Goal: Task Accomplishment & Management: Manage account settings

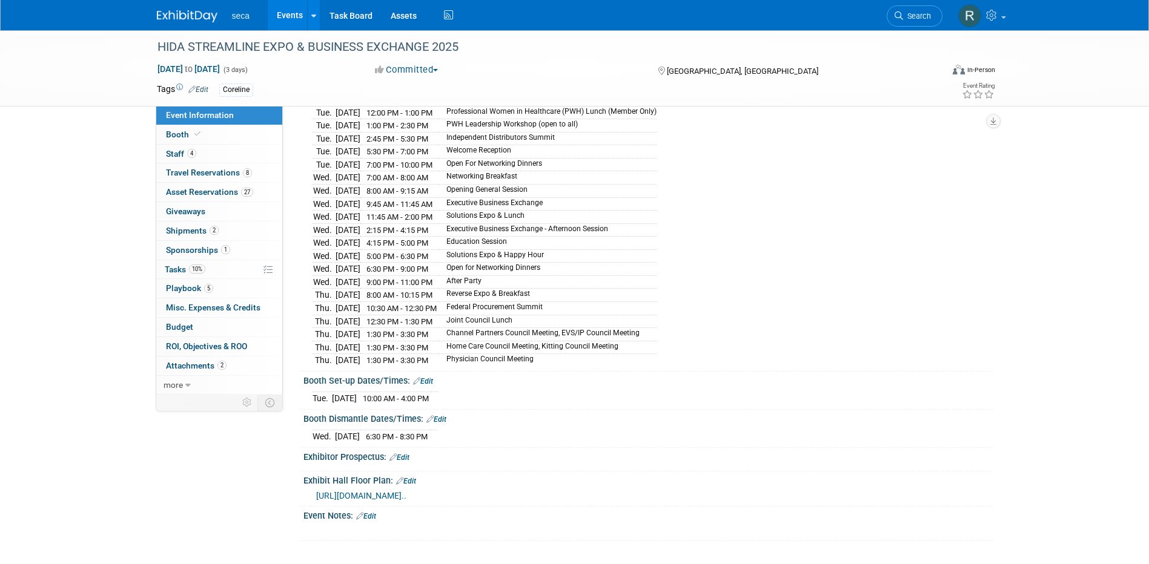
scroll to position [111, 0]
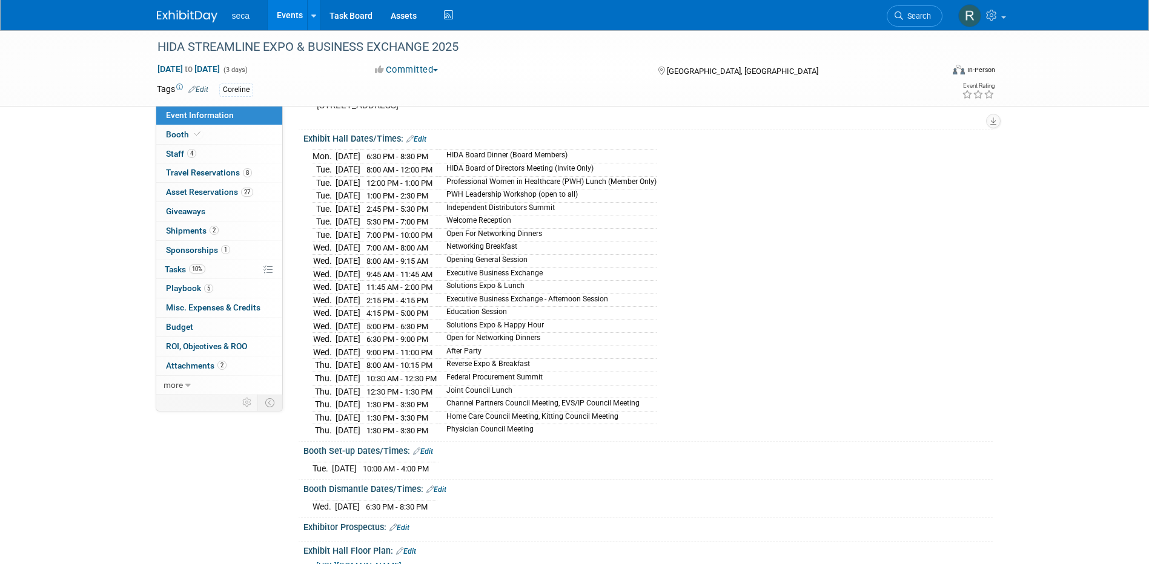
drag, startPoint x: 575, startPoint y: 425, endPoint x: 312, endPoint y: 162, distance: 372.1
click at [312, 162] on tbody "Mon. Sep 15, 2025 6:30 PM - 8:30 PM HIDA Board Dinner (Board Members) Tue. Sep …" at bounding box center [484, 293] width 344 height 287
copy tbody "Mon. Sep 15, 2025 6:30 PM - 8:30 PM HIDA Board Dinner (Board Members) Tue. Sep …"
click at [747, 306] on div "Mon. Sep 15, 2025 6:30 PM - 8:30 PM HIDA Board Dinner (Board Members) Tue. Sep …" at bounding box center [647, 292] width 671 height 290
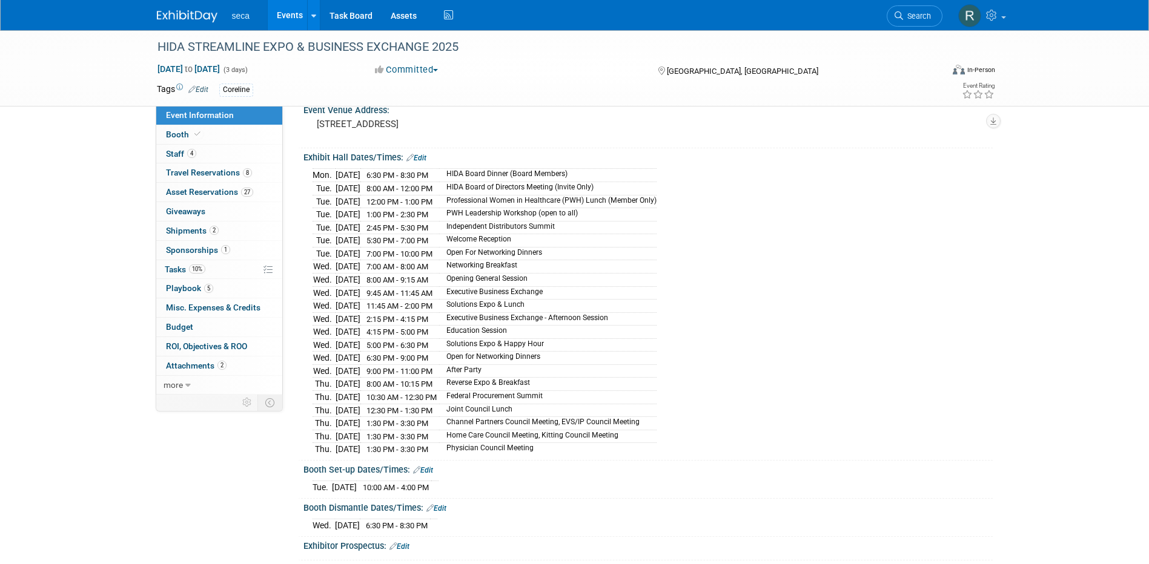
scroll to position [121, 0]
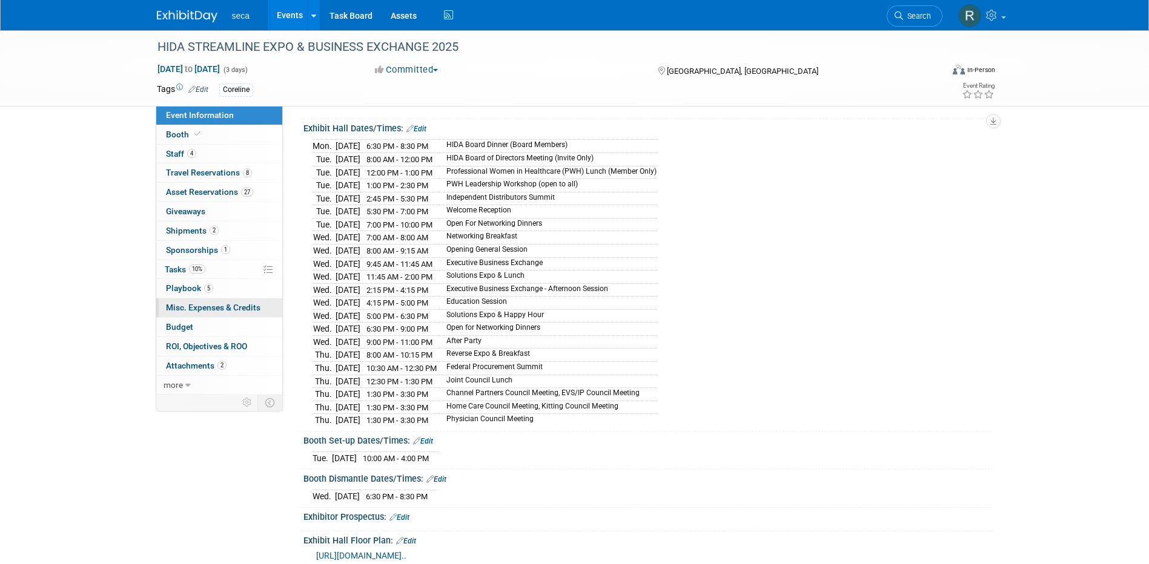
click at [214, 309] on span "Misc. Expenses & Credits 0" at bounding box center [213, 308] width 94 height 10
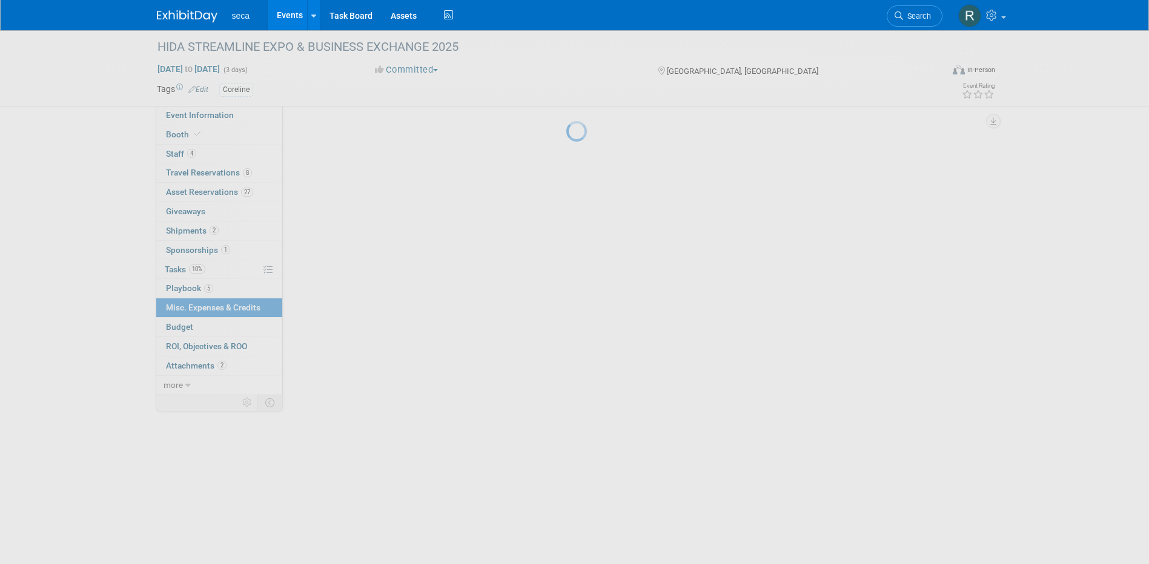
scroll to position [0, 0]
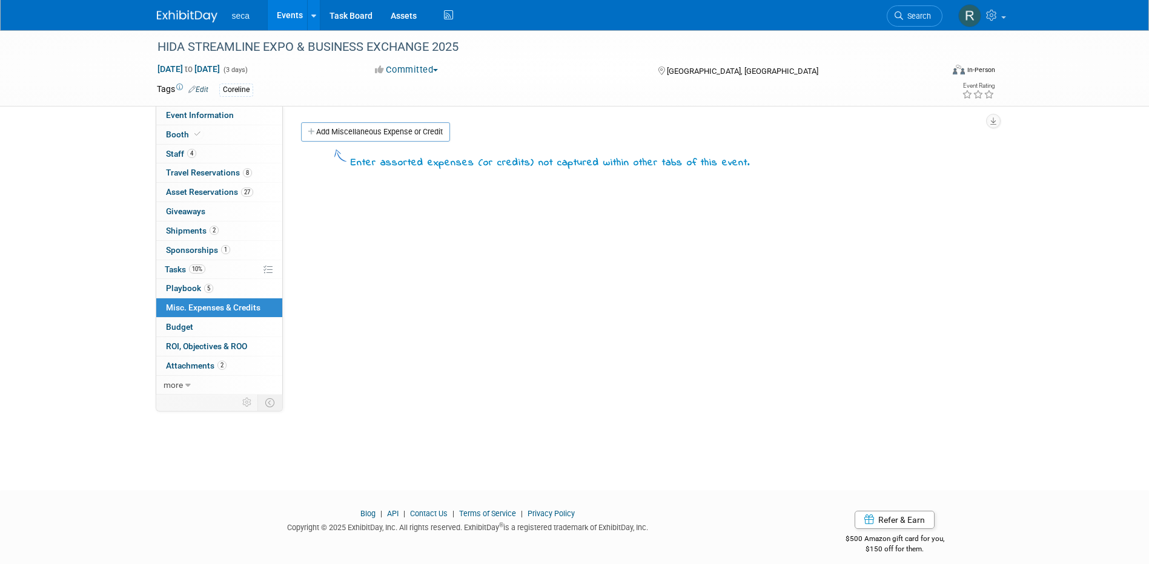
click at [286, 14] on link "Events" at bounding box center [290, 15] width 44 height 30
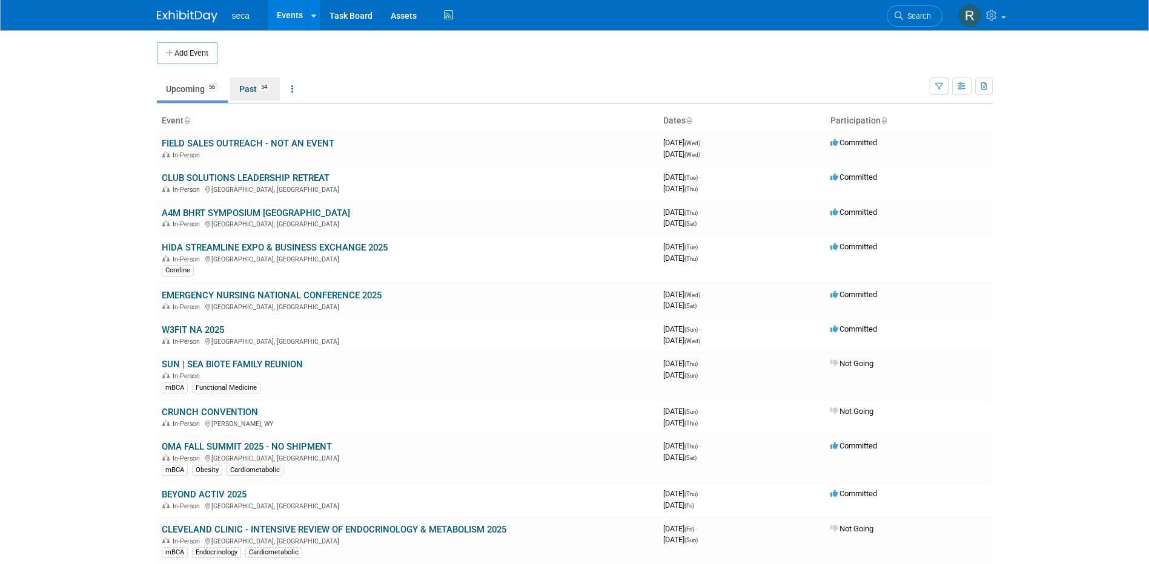
click at [254, 84] on link "Past 54" at bounding box center [255, 89] width 50 height 23
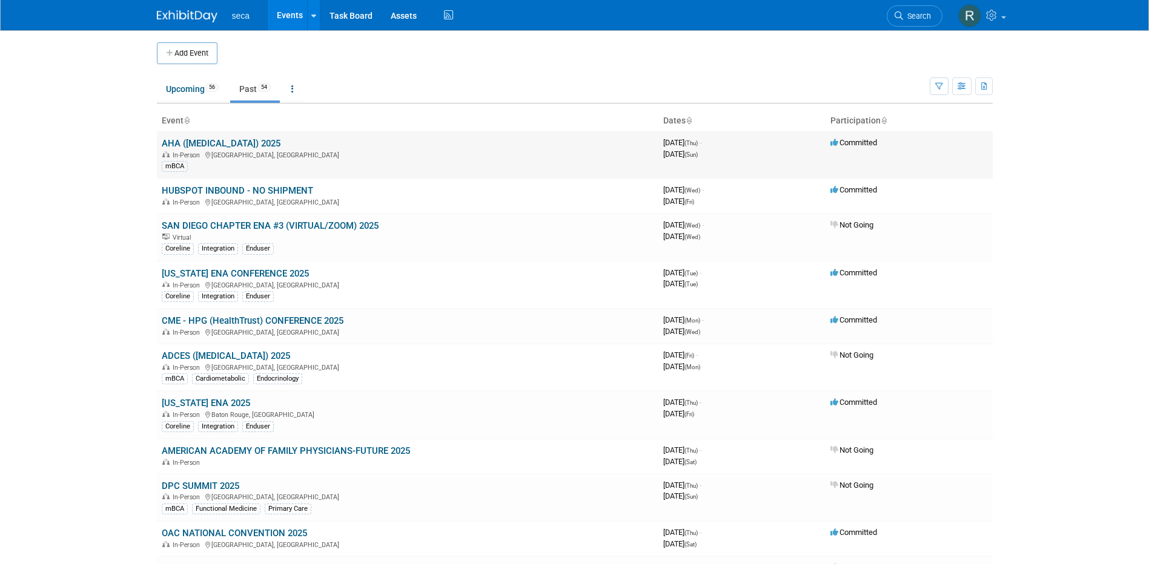
click at [227, 145] on link "AHA ([MEDICAL_DATA]) 2025" at bounding box center [221, 143] width 119 height 11
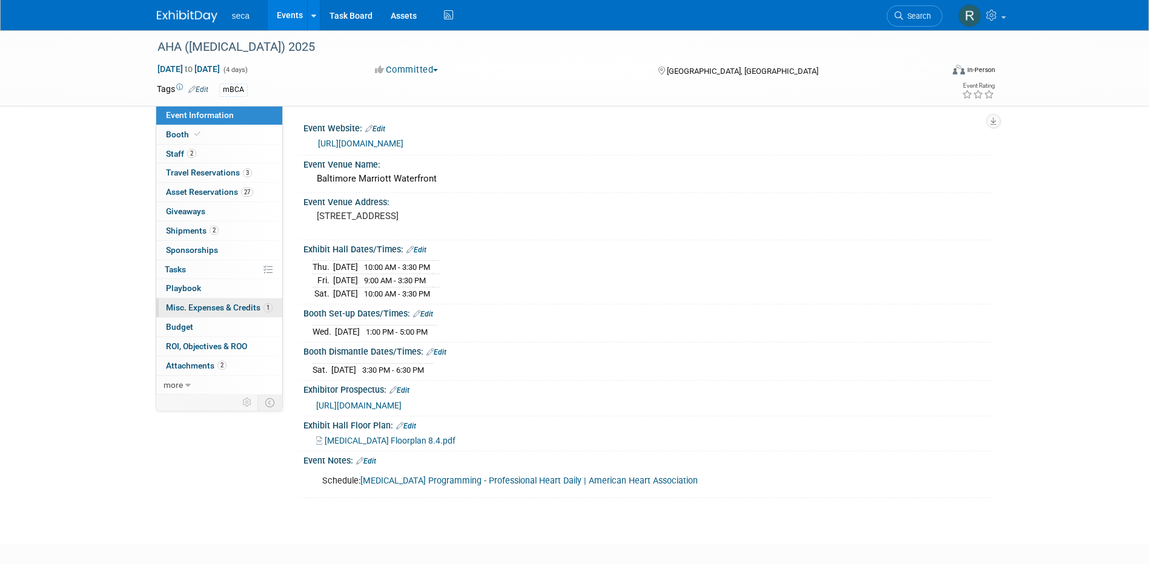
click at [208, 302] on link "1 Misc. Expenses & Credits 1" at bounding box center [219, 308] width 126 height 19
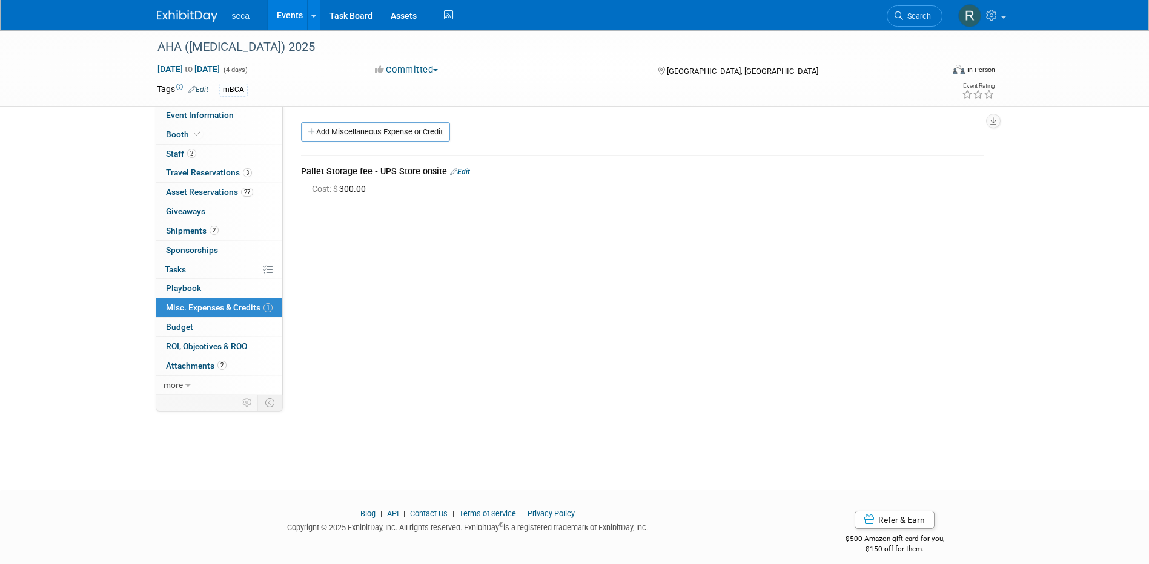
click at [457, 174] on link "Edit" at bounding box center [460, 172] width 20 height 8
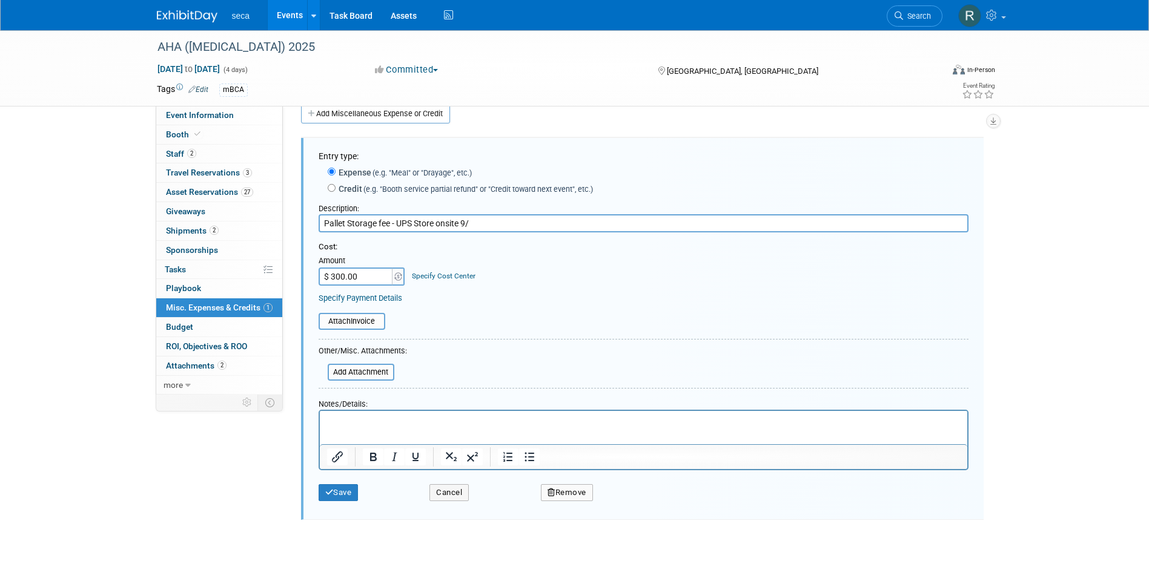
click at [492, 223] on input "Pallet Storage fee - UPS Store onsite 9/" at bounding box center [644, 223] width 650 height 18
type input "Pallet Storage fee - UPS Store onsite 9/5/2025"
click at [346, 497] on button "Save" at bounding box center [339, 492] width 40 height 17
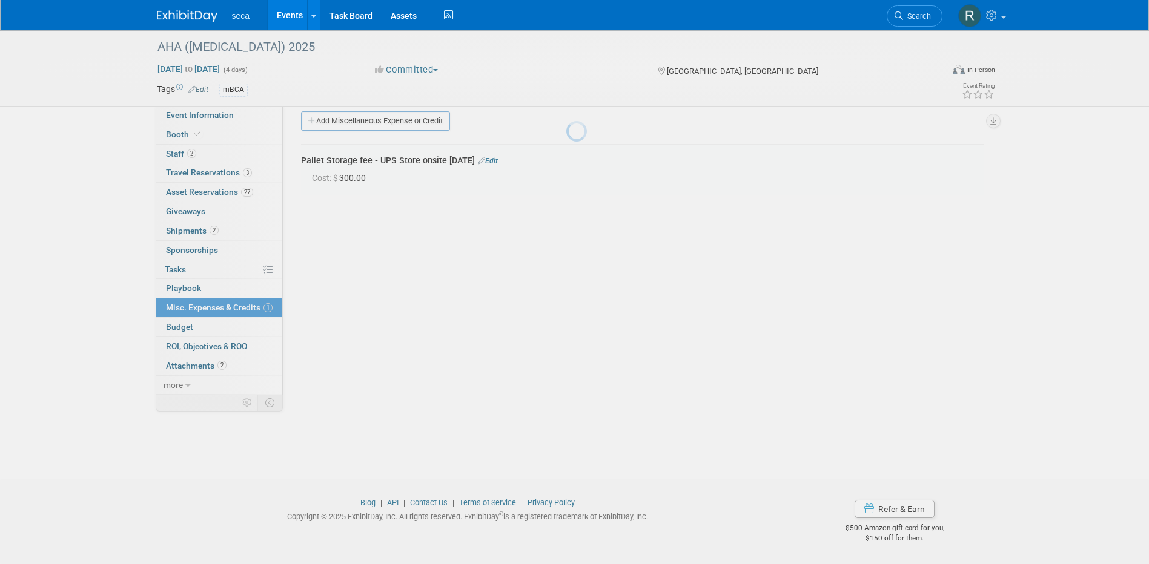
scroll to position [11, 0]
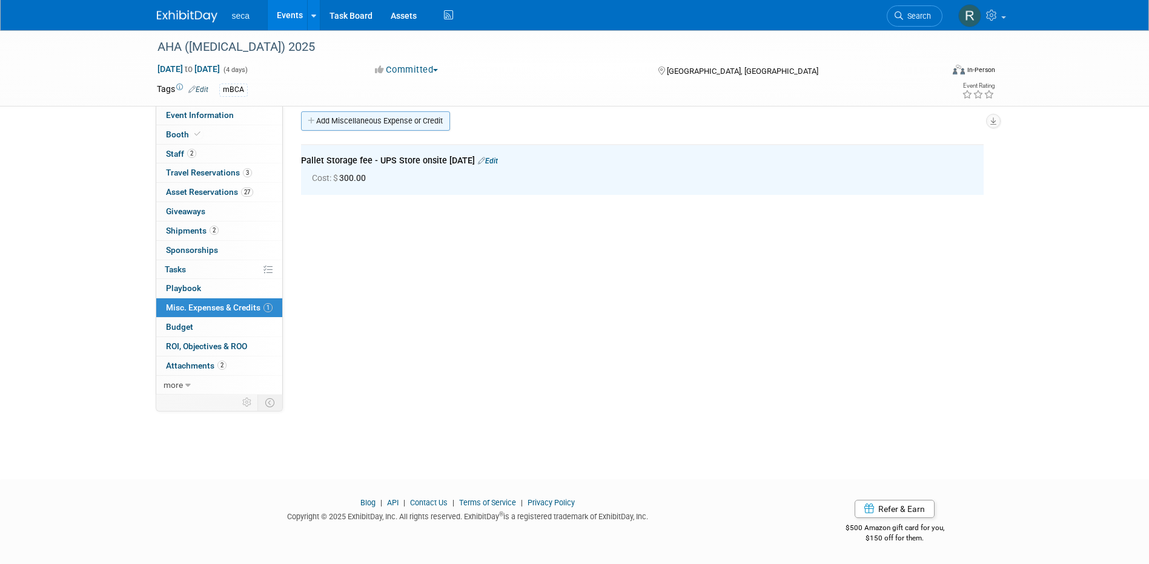
click at [368, 123] on link "Add Miscellaneous Expense or Credit" at bounding box center [375, 120] width 149 height 19
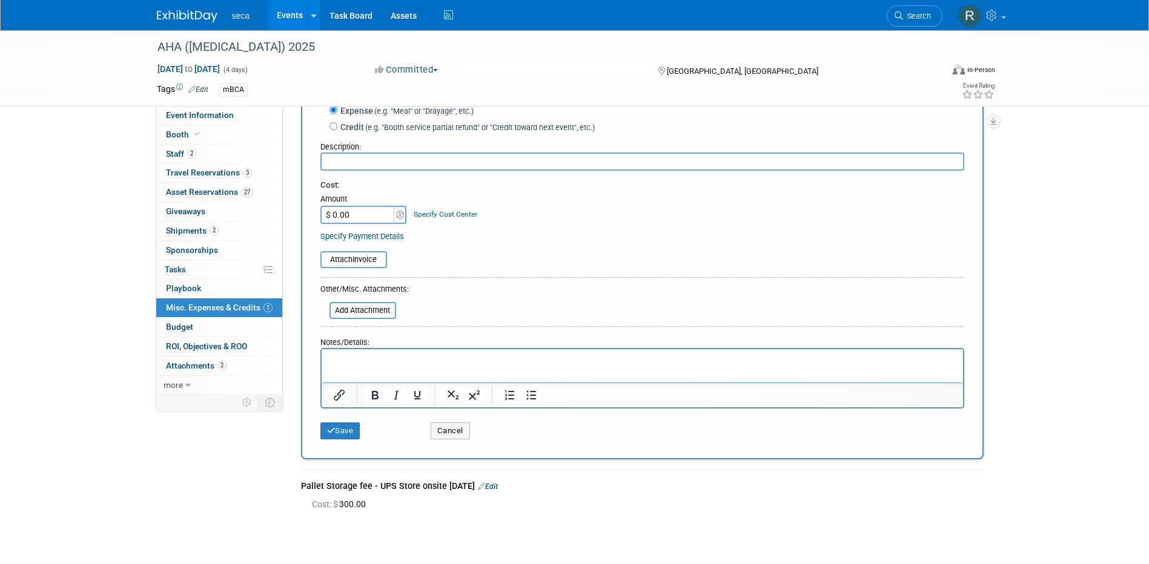
scroll to position [71, 0]
type input "P"
type input "Material Handling / Pallet Fee - UPS Store onsite move-out 9/8/2025"
click at [359, 208] on input "$ 0.00" at bounding box center [358, 214] width 76 height 18
type input "$ 300.00"
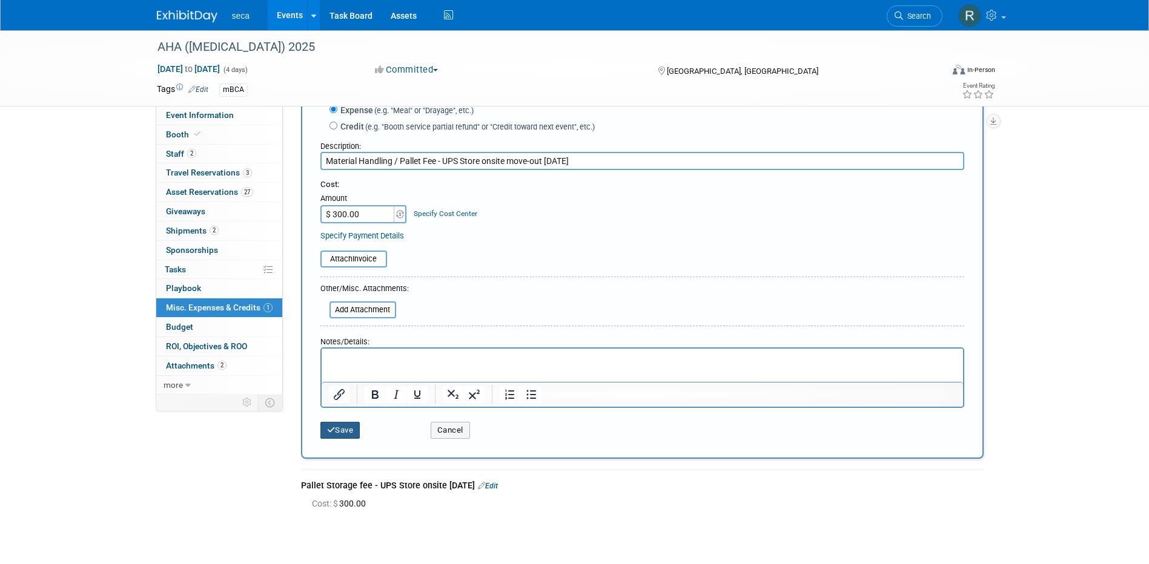
click at [344, 429] on button "Save" at bounding box center [340, 430] width 40 height 17
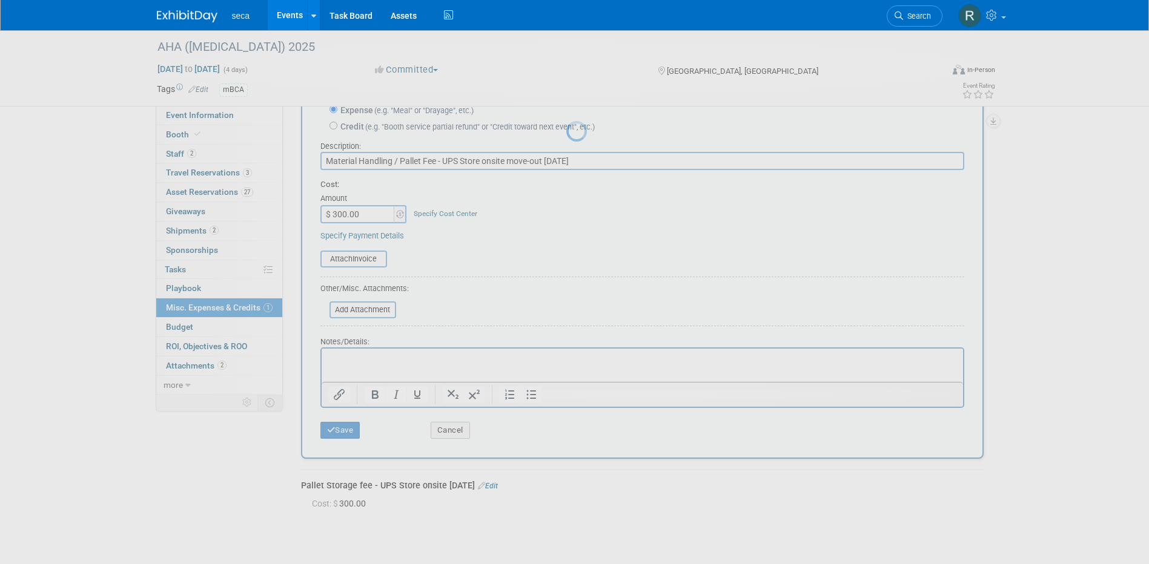
scroll to position [11, 0]
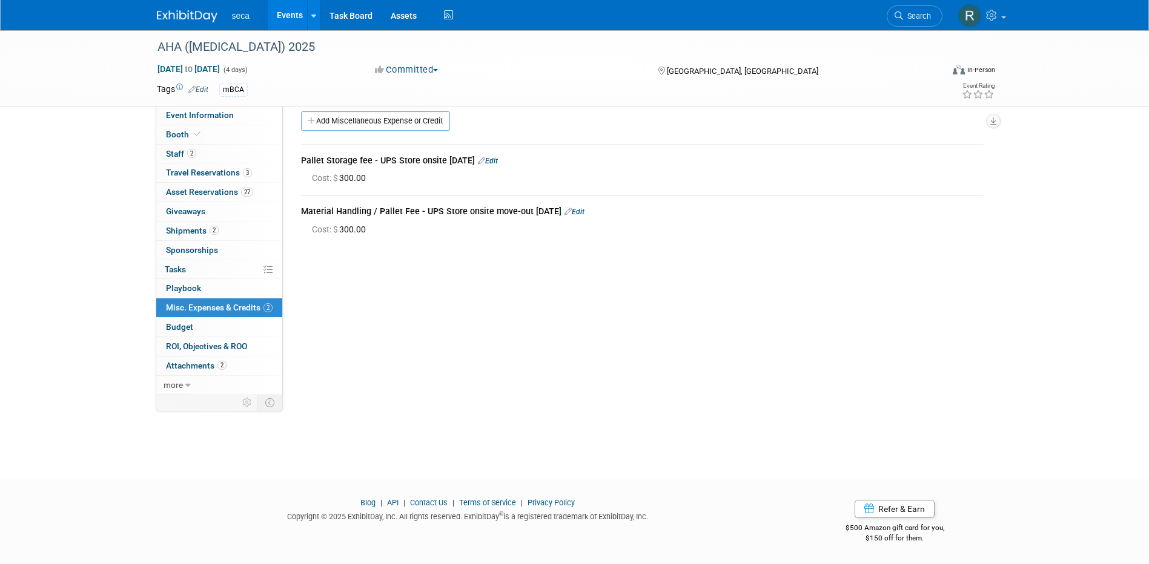
click at [498, 164] on link "Edit" at bounding box center [488, 161] width 20 height 8
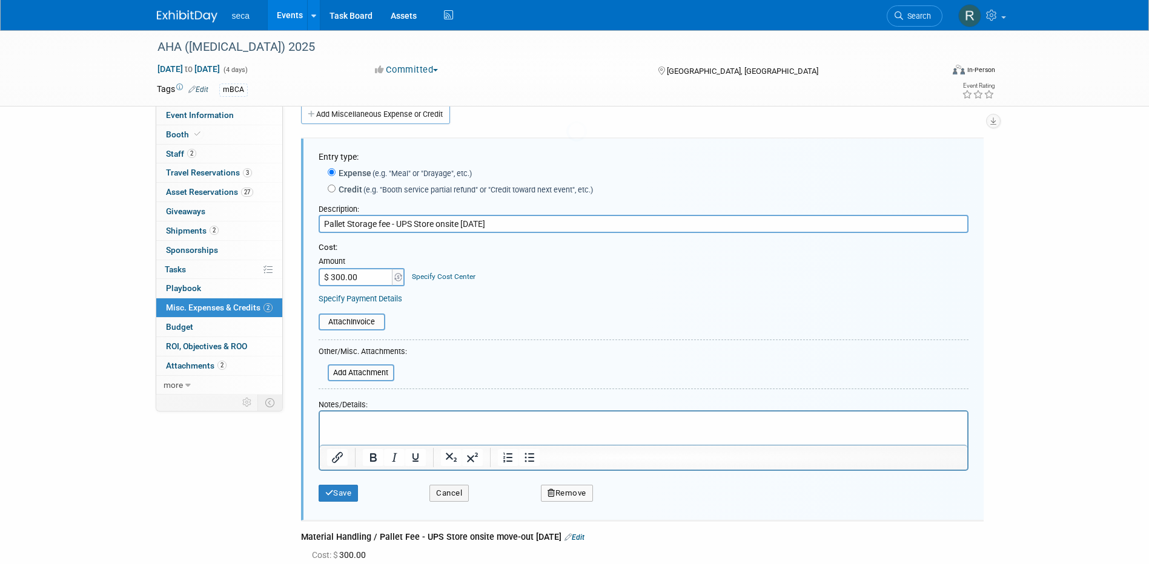
scroll to position [0, 0]
click at [463, 223] on input "Pallet Storage fee - UPS Store onsite 9/5/2025" at bounding box center [644, 223] width 650 height 18
click at [324, 224] on input "Pallet Storage fee - UPS Store onsite move-in 9/5/2025" at bounding box center [644, 223] width 650 height 18
type input "Material Handling / Pallet Storage fee - UPS Store onsite move-in 9/5/2025"
click at [347, 494] on button "Save" at bounding box center [339, 492] width 40 height 17
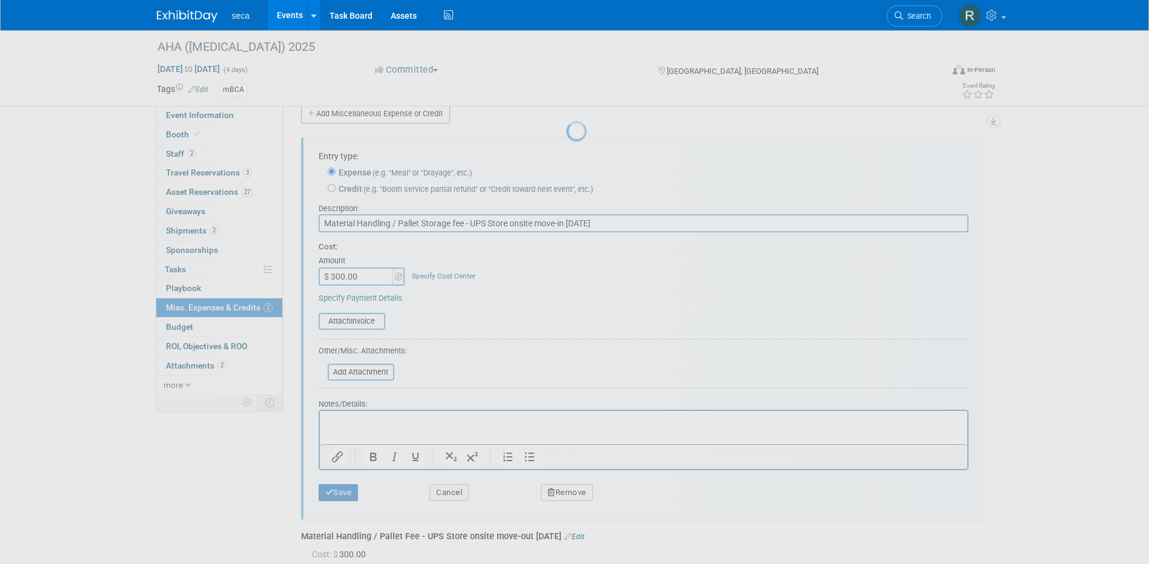
scroll to position [11, 0]
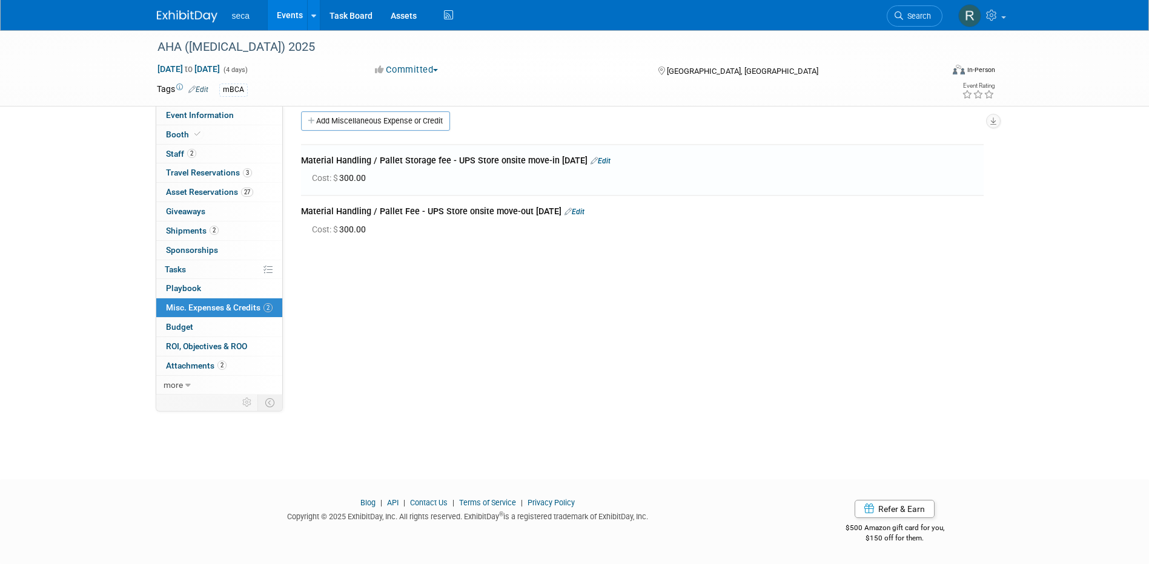
click at [297, 16] on link "Events" at bounding box center [290, 15] width 44 height 30
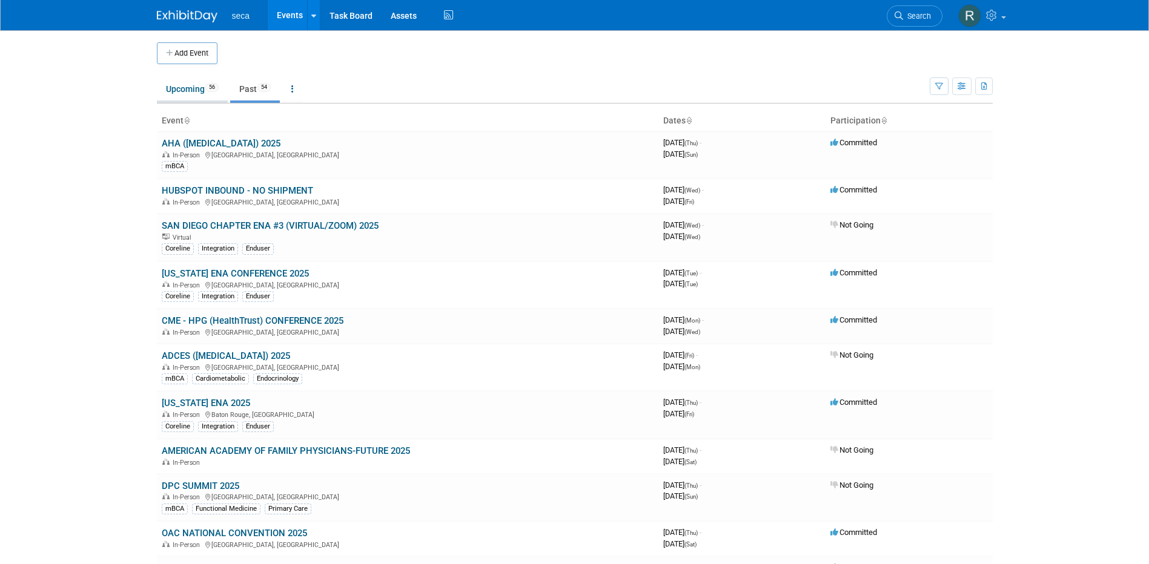
click at [192, 90] on link "Upcoming 56" at bounding box center [192, 89] width 71 height 23
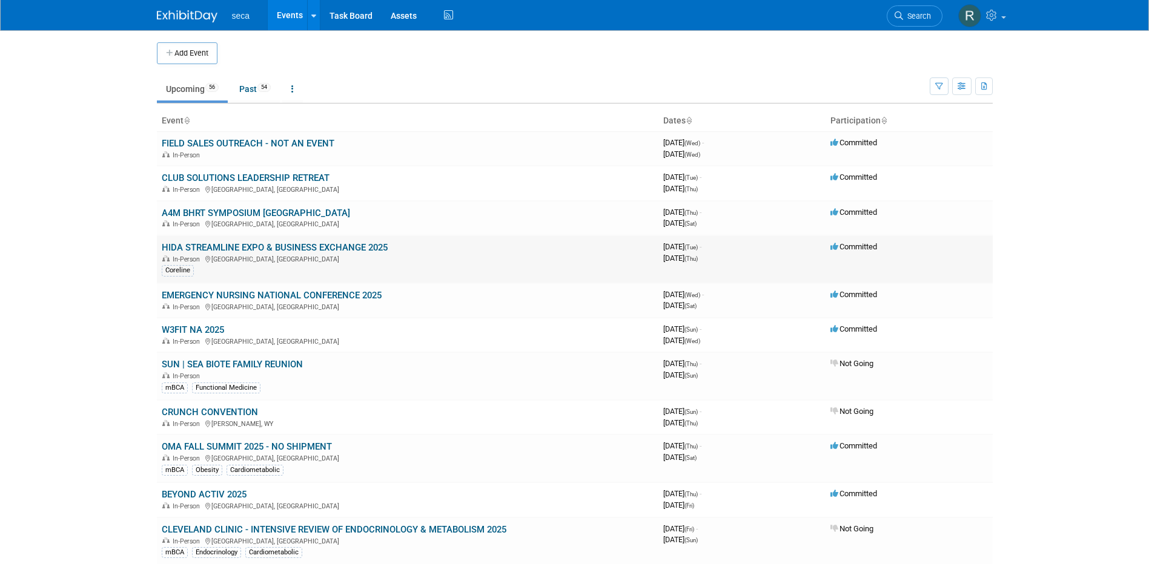
click at [213, 246] on link "HIDA STREAMLINE EXPO & BUSINESS EXCHANGE 2025" at bounding box center [275, 247] width 226 height 11
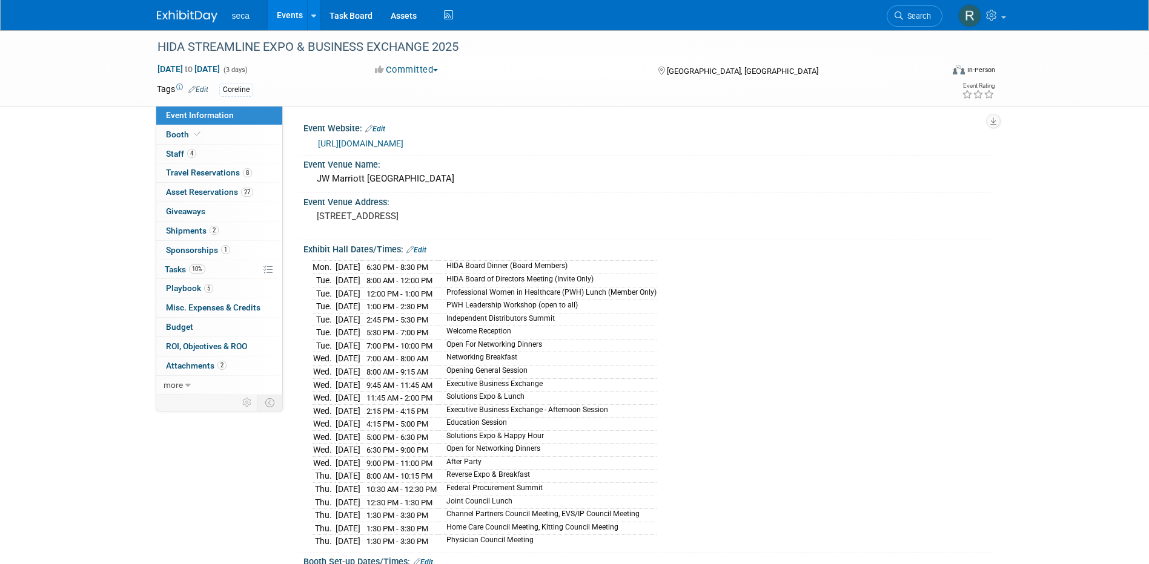
click at [385, 143] on link "https://www.hida.org/streamlining-healthcare/intro" at bounding box center [360, 144] width 85 height 10
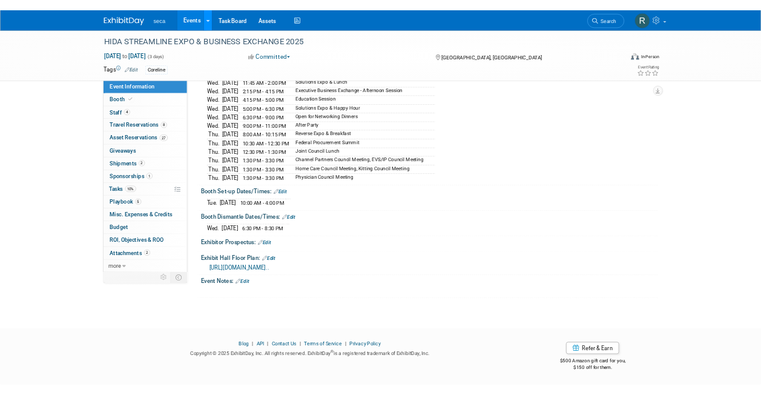
scroll to position [285, 0]
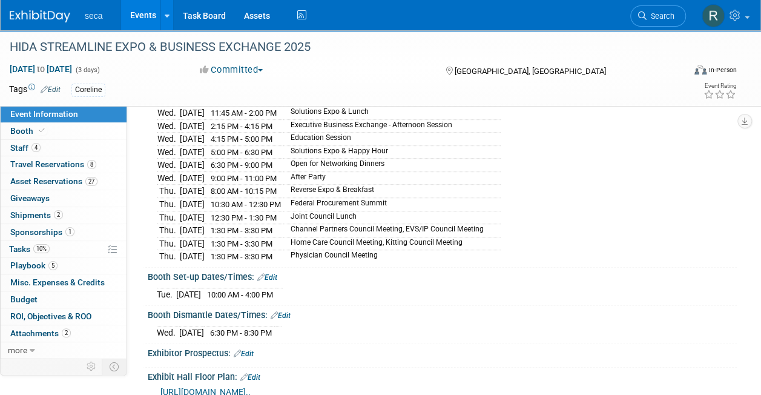
click at [141, 13] on link "Events" at bounding box center [143, 15] width 44 height 30
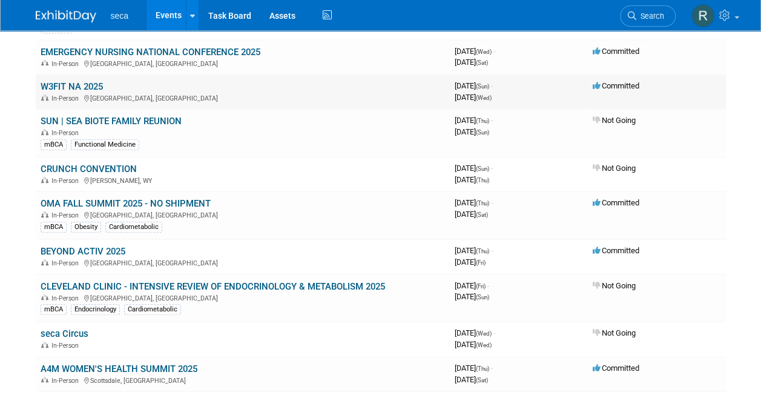
scroll to position [246, 0]
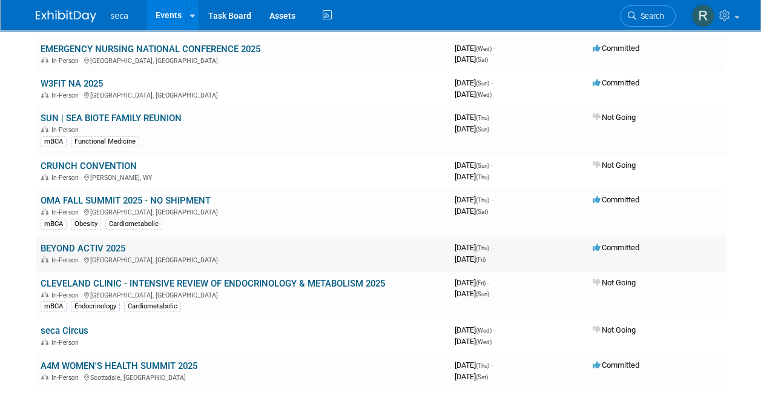
click at [103, 246] on link "BEYOND ACTIV 2025" at bounding box center [83, 248] width 85 height 11
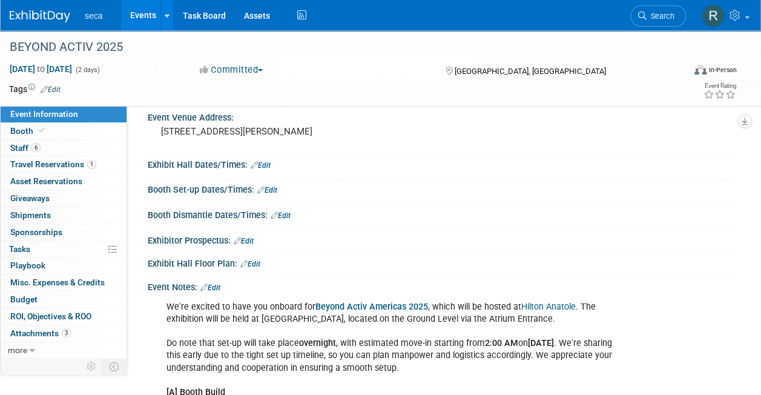
scroll to position [82, 0]
